Goal: Check status: Check status

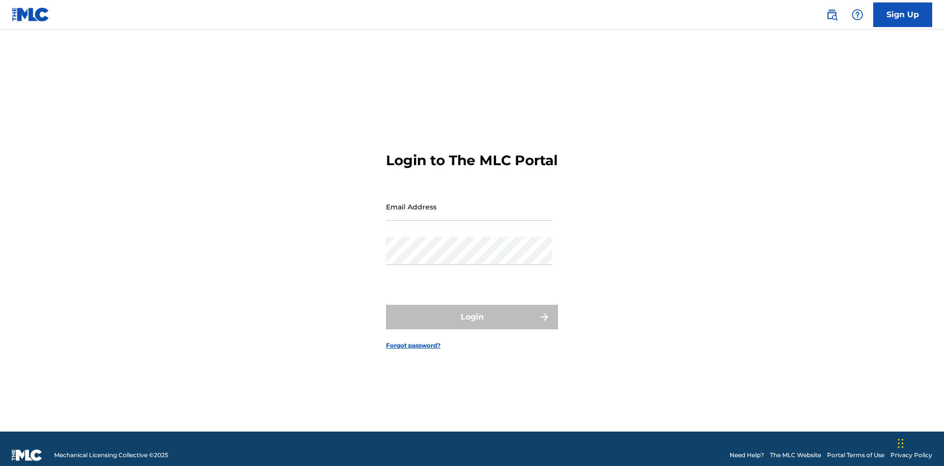
scroll to position [13, 0]
click at [469, 202] on input "Email Address" at bounding box center [469, 207] width 166 height 28
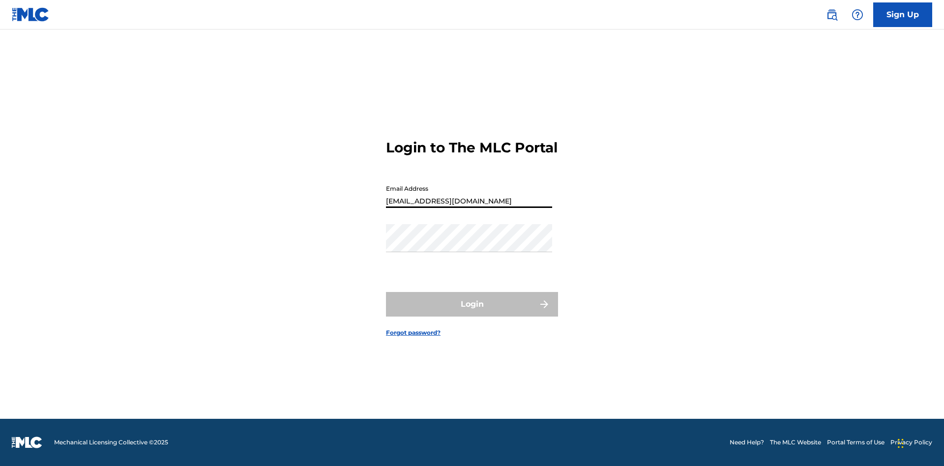
type input "Duke.McTesterson@gmail.com"
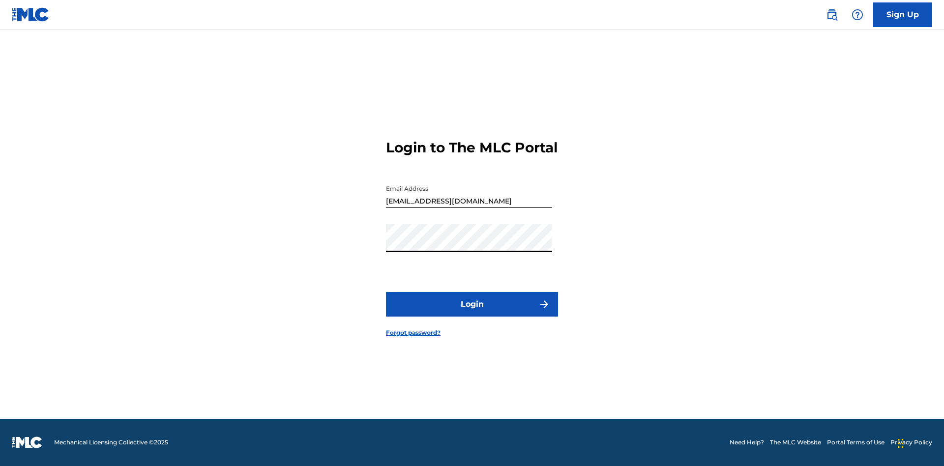
click at [472, 313] on button "Login" at bounding box center [472, 304] width 172 height 25
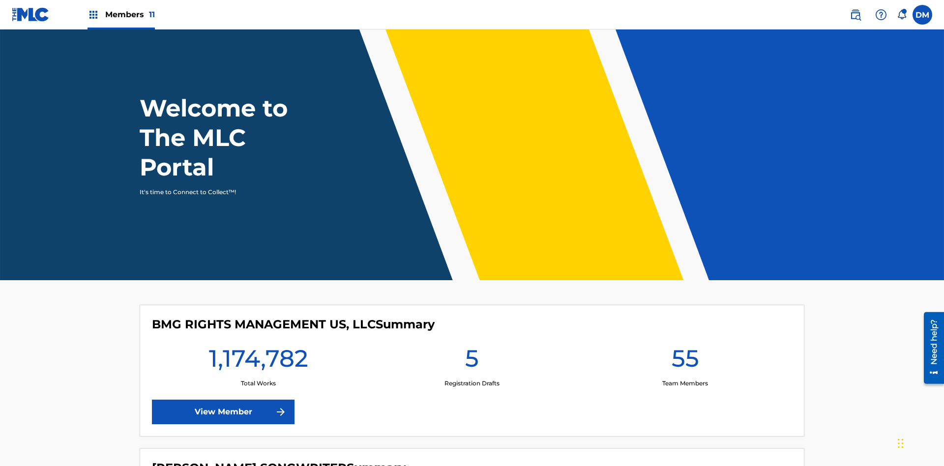
click at [121, 14] on span "Members 11" at bounding box center [130, 14] width 50 height 11
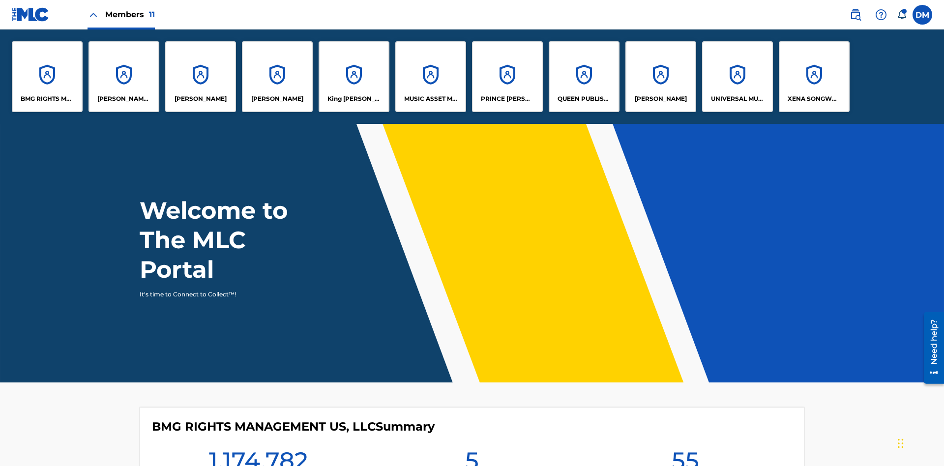
click at [737, 99] on p "UNIVERSAL MUSIC PUB GROUP" at bounding box center [738, 98] width 54 height 9
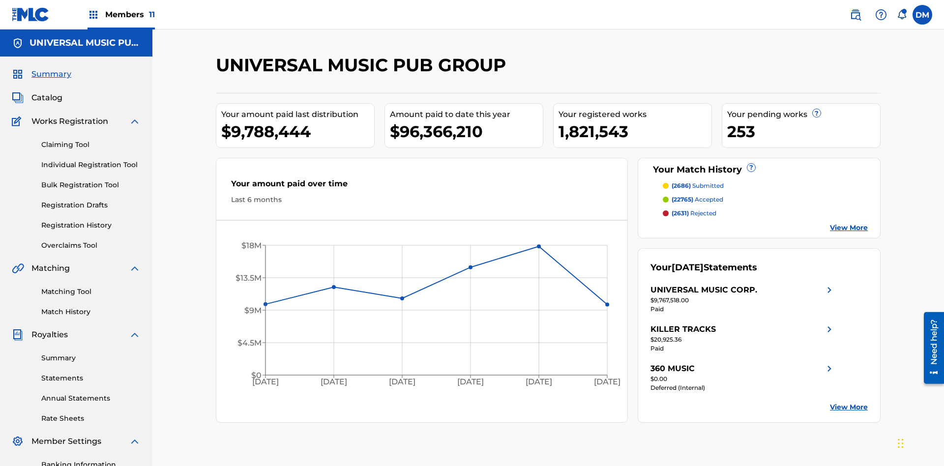
click at [91, 220] on link "Registration History" at bounding box center [90, 225] width 99 height 10
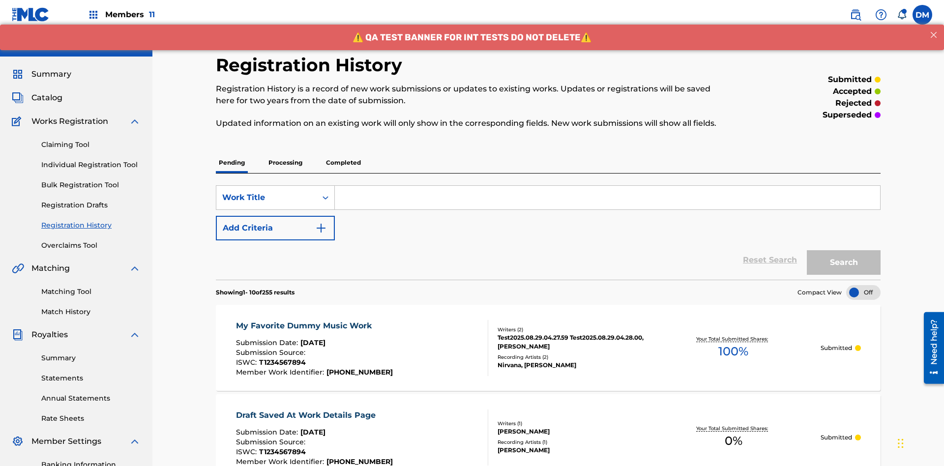
scroll to position [226, 0]
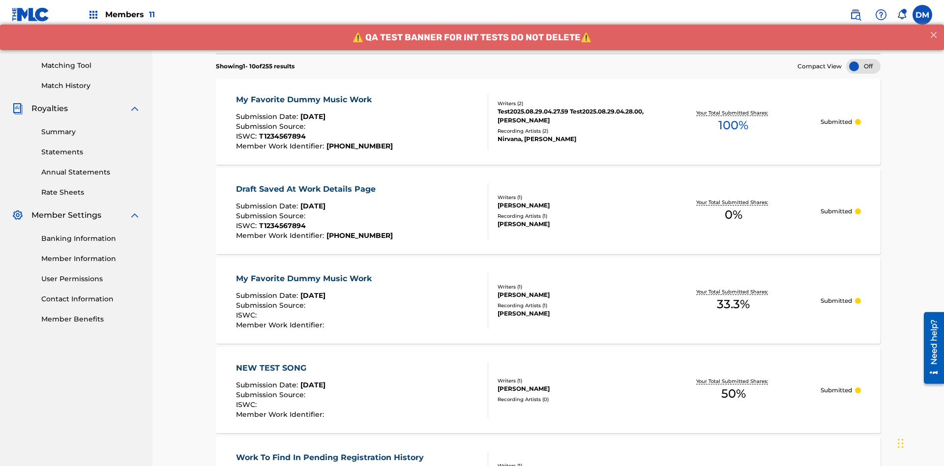
click at [863, 66] on div at bounding box center [863, 66] width 34 height 15
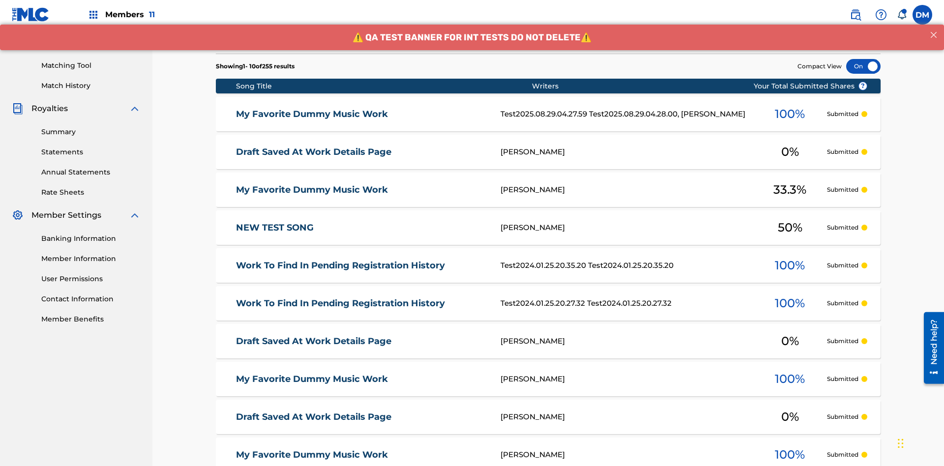
click at [863, 66] on div at bounding box center [863, 66] width 34 height 15
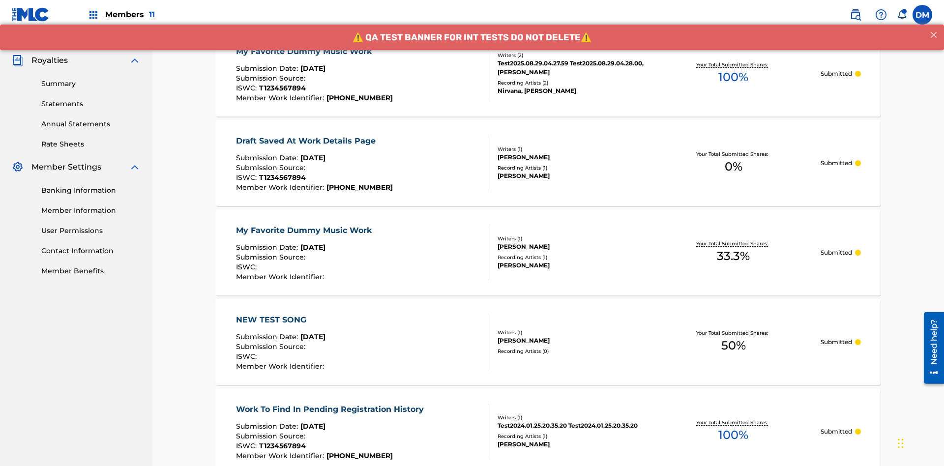
scroll to position [284, 0]
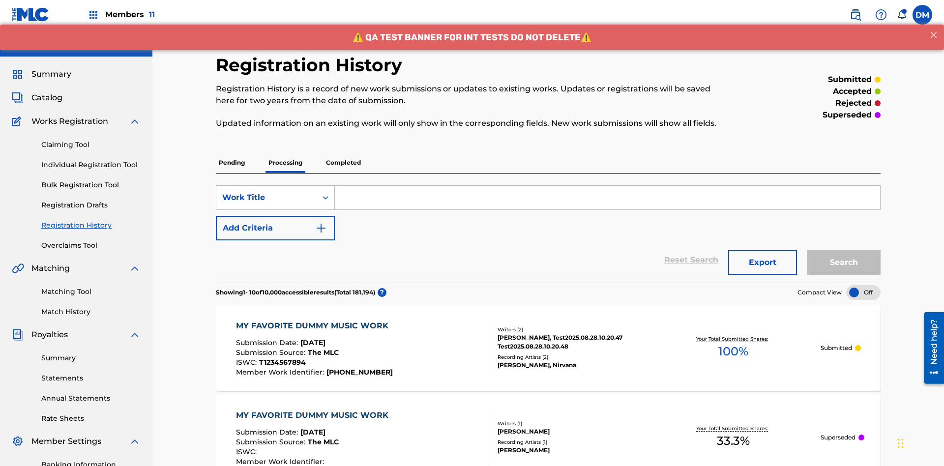
scroll to position [226, 0]
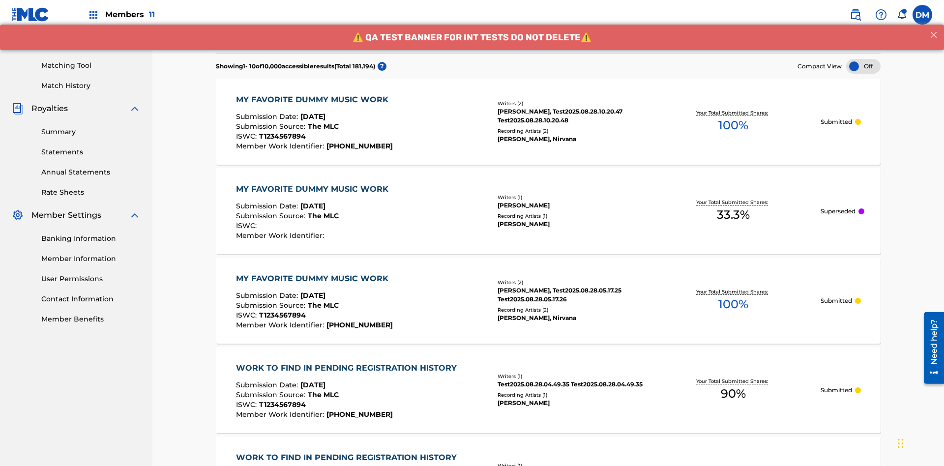
click at [863, 66] on div at bounding box center [863, 66] width 34 height 15
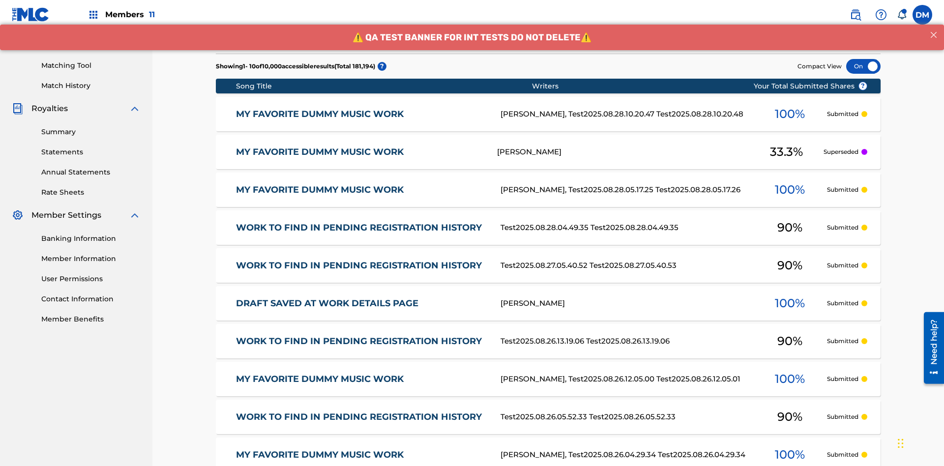
click at [863, 66] on div at bounding box center [863, 66] width 34 height 15
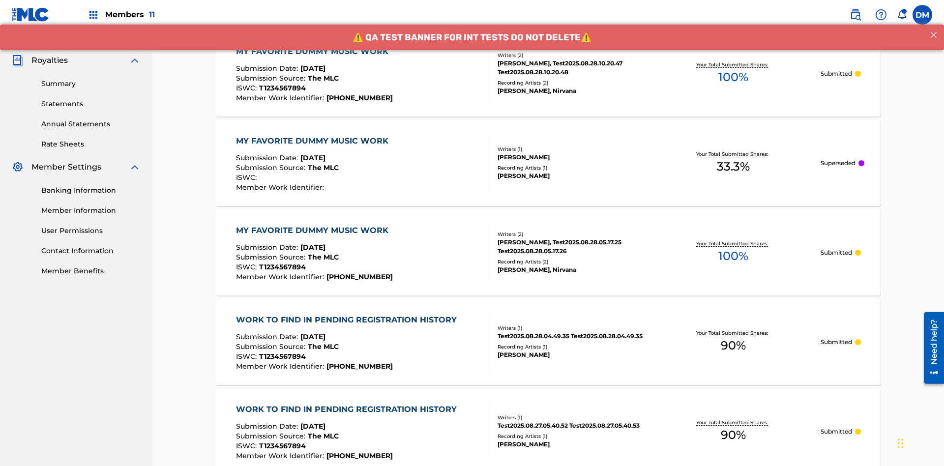
scroll to position [284, 0]
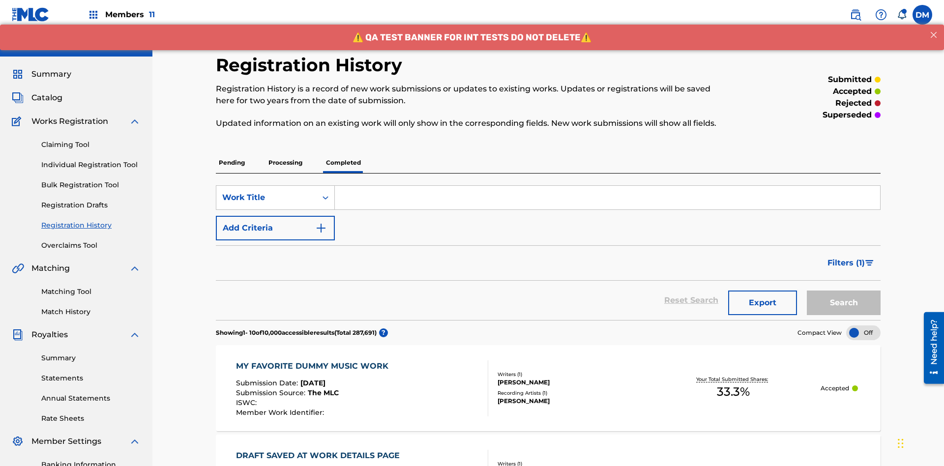
scroll to position [267, 0]
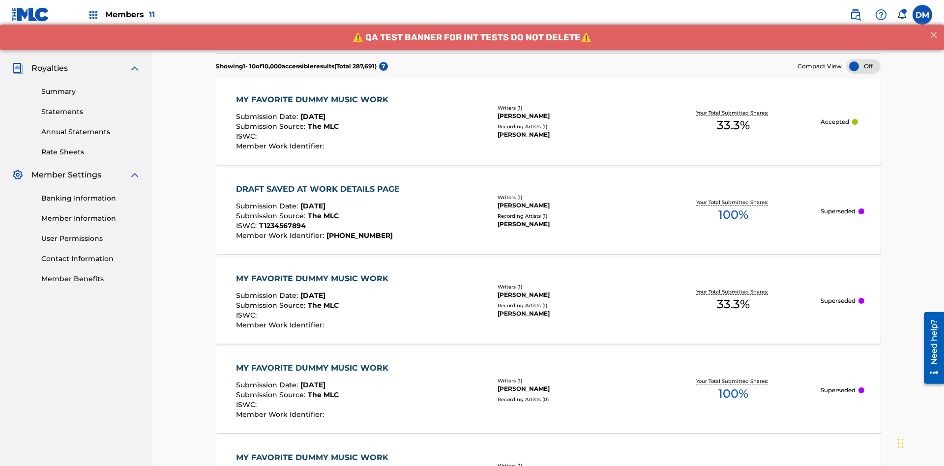
click at [863, 66] on div at bounding box center [863, 66] width 34 height 15
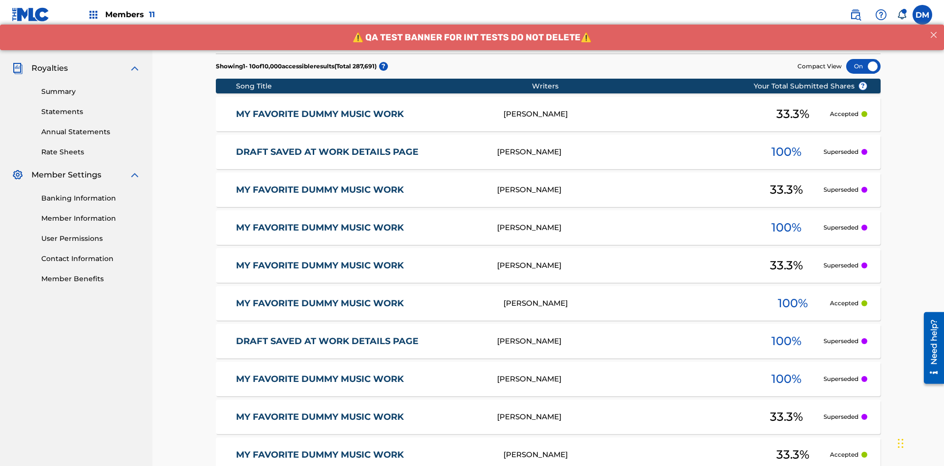
click at [863, 66] on div at bounding box center [863, 66] width 34 height 15
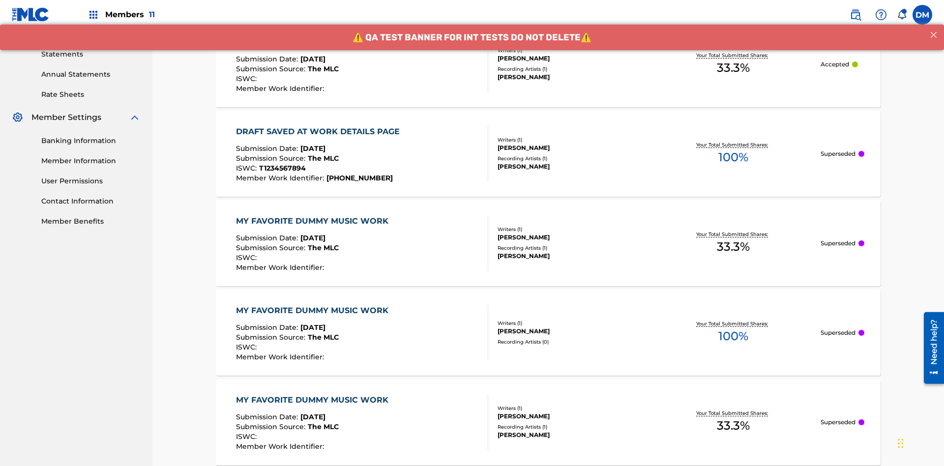
scroll to position [326, 0]
